Goal: Information Seeking & Learning: Learn about a topic

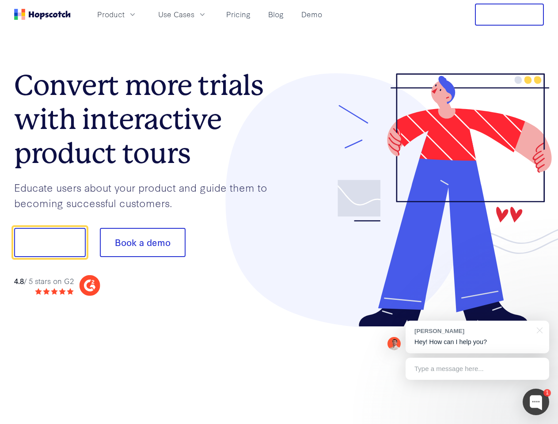
click at [279, 212] on div at bounding box center [411, 200] width 265 height 254
click at [125, 14] on span "Product" at bounding box center [110, 14] width 27 height 11
click at [194, 14] on span "Use Cases" at bounding box center [176, 14] width 36 height 11
click at [509, 15] on button "Free Trial" at bounding box center [509, 15] width 69 height 22
click at [49, 243] on button "Show me!" at bounding box center [50, 242] width 72 height 29
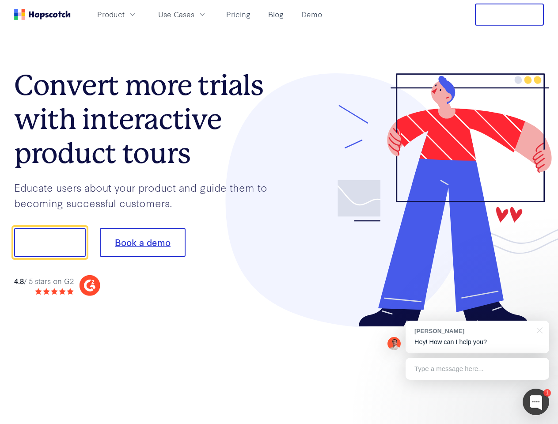
click at [142, 243] on button "Book a demo" at bounding box center [143, 242] width 86 height 29
click at [536, 402] on div at bounding box center [536, 402] width 27 height 27
click at [477, 337] on div "[PERSON_NAME] Hey! How can I help you?" at bounding box center [478, 337] width 144 height 33
click at [538, 330] on div at bounding box center [538, 330] width 22 height 18
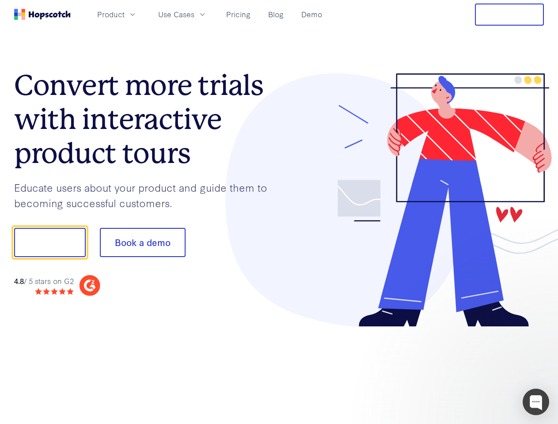
click at [477, 369] on div at bounding box center [466, 300] width 166 height 176
